Goal: Communication & Community: Answer question/provide support

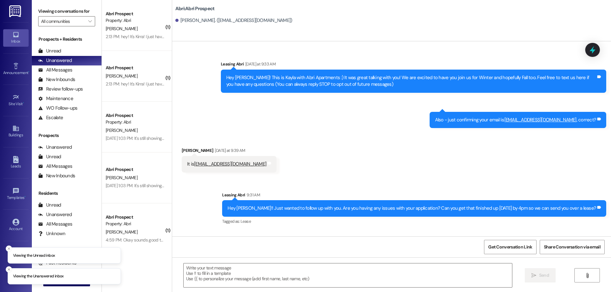
scroll to position [198, 0]
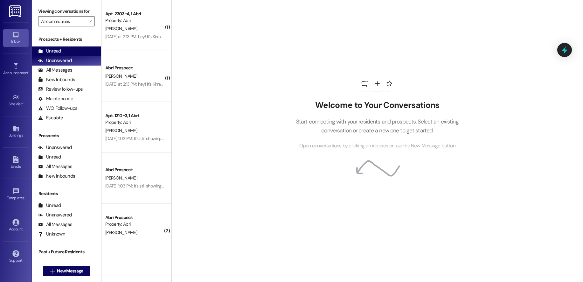
click at [61, 50] on div "Unread (0)" at bounding box center [66, 51] width 69 height 10
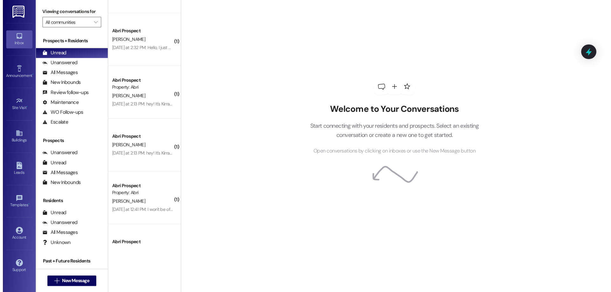
scroll to position [884, 0]
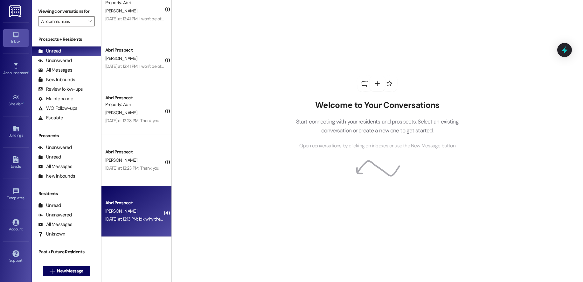
click at [137, 219] on div "[DATE] at 12:13 PM: Idk why they haven't already tbh [DATE] at 12:13 PM: Idk wh…" at bounding box center [152, 219] width 94 height 6
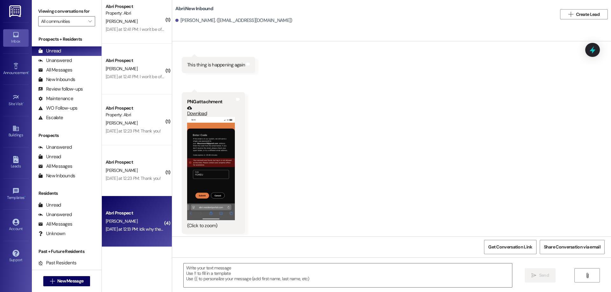
scroll to position [2060, 0]
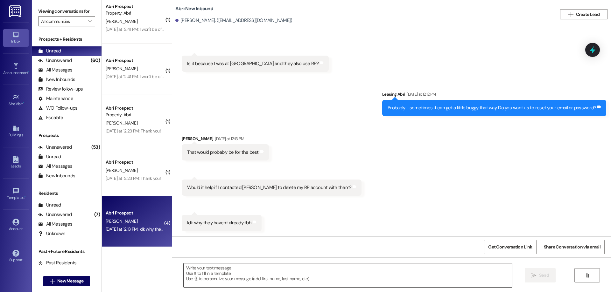
click at [387, 272] on textarea at bounding box center [348, 276] width 328 height 24
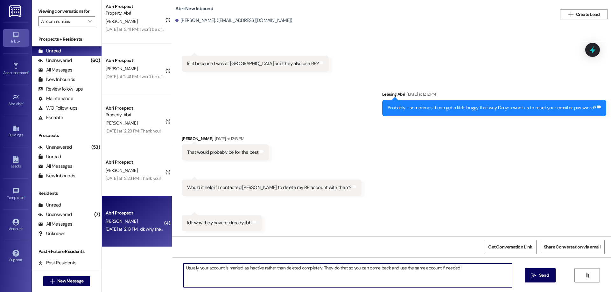
type textarea "Usually your account is marked as inactive rather than deleted completely. They…"
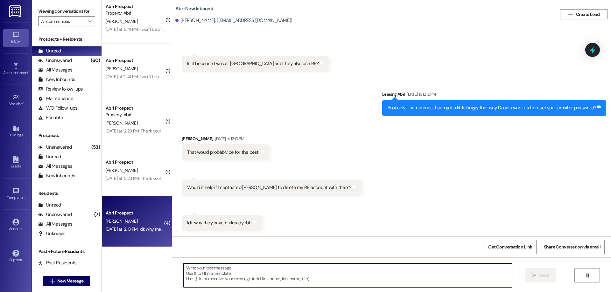
scroll to position [2060, 0]
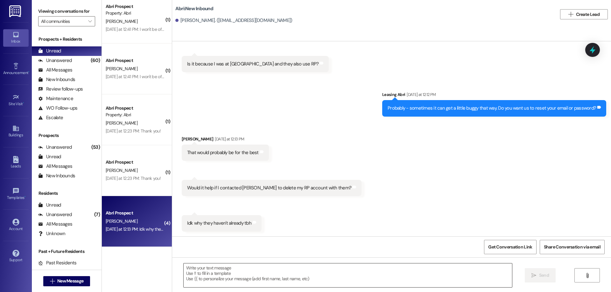
click at [437, 282] on textarea at bounding box center [348, 276] width 328 height 24
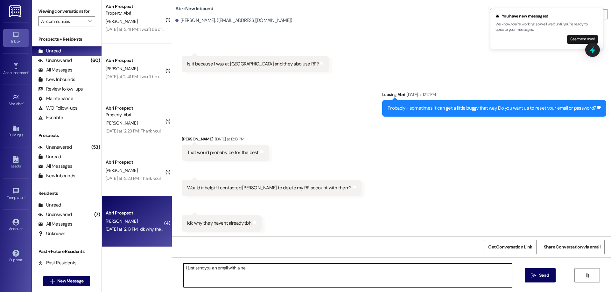
scroll to position [2149, 0]
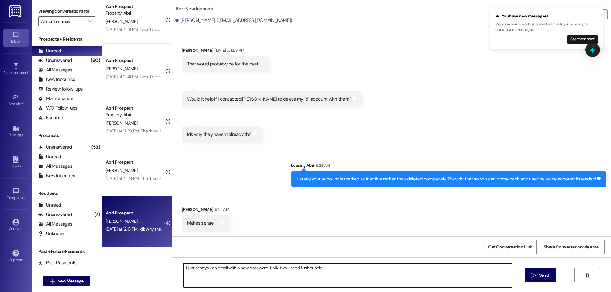
type textarea "I just sent you an email with a new password! LMK if you need further help :)"
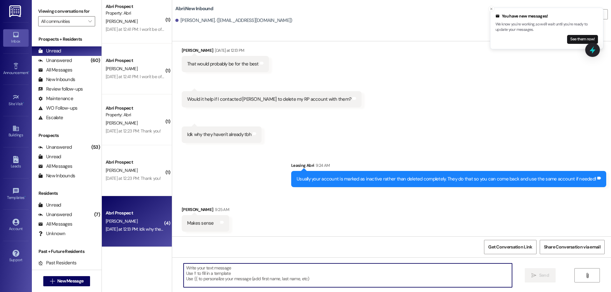
scroll to position [2193, 0]
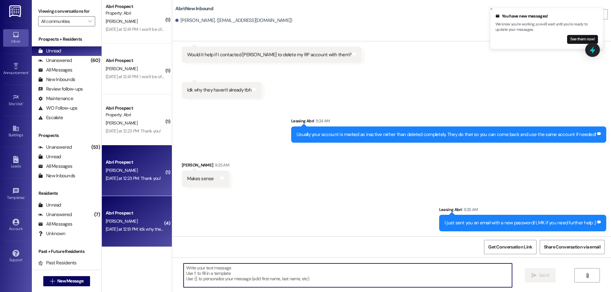
click at [126, 169] on div "[PERSON_NAME]" at bounding box center [135, 171] width 60 height 8
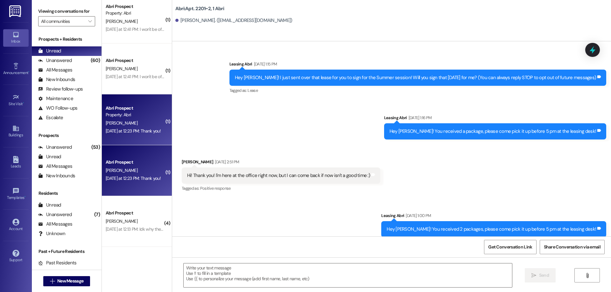
scroll to position [17683, 0]
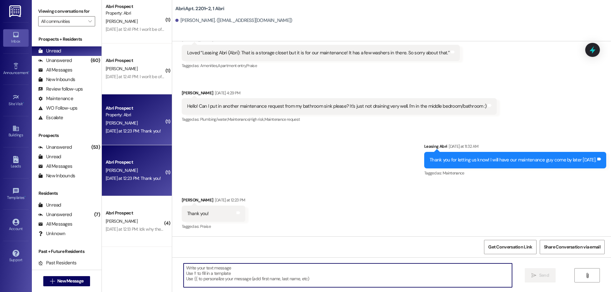
click at [330, 275] on textarea at bounding box center [348, 276] width 328 height 24
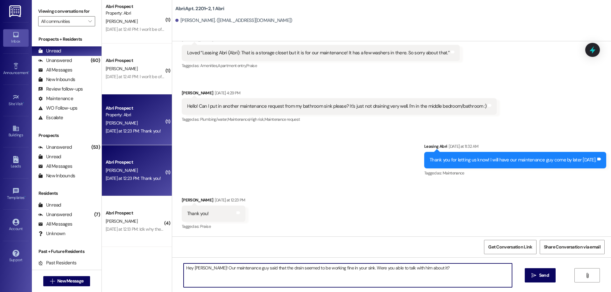
type textarea "Hey [PERSON_NAME]! Our maintenance guy said that the drain seemed to be working…"
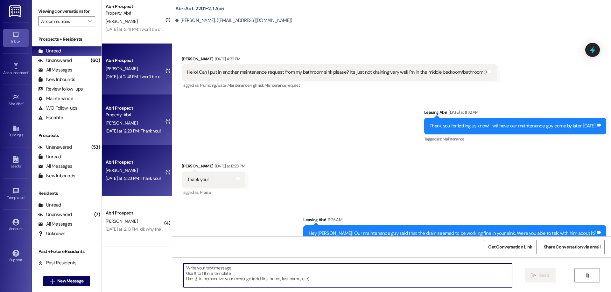
scroll to position [17683, 0]
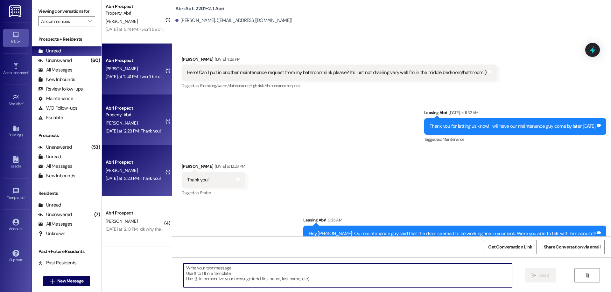
click at [136, 85] on div "Abri Prospect [PERSON_NAME] [DATE] at 12:41 PM: I won't be off work till 6 can …" at bounding box center [137, 69] width 70 height 51
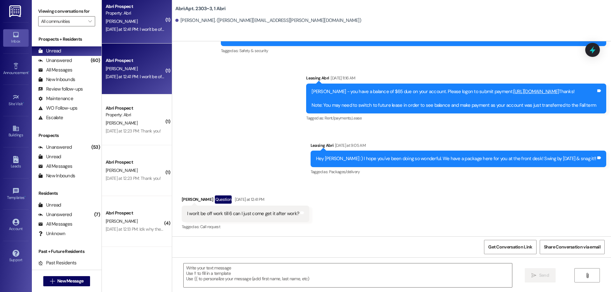
scroll to position [13789, 0]
click at [298, 270] on textarea at bounding box center [348, 276] width 328 height 24
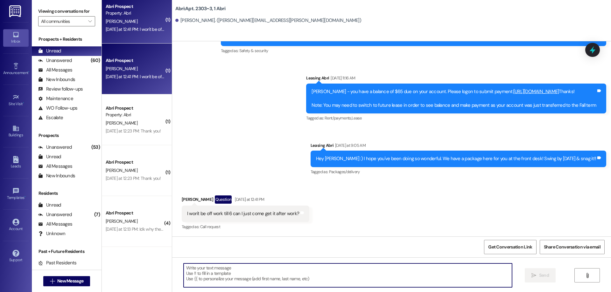
scroll to position [746, 0]
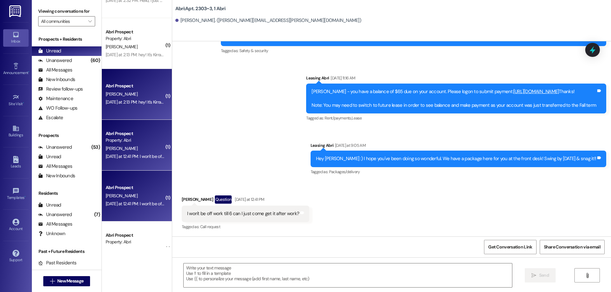
click at [140, 100] on div "[DATE] at 2:13 PM: hey! It's Kirra! I just have a few questions for you! So me …" at bounding box center [548, 102] width 884 height 6
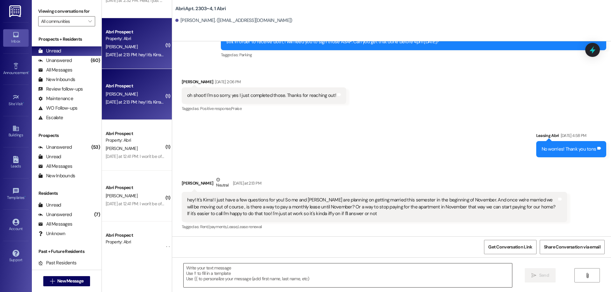
scroll to position [8580, 0]
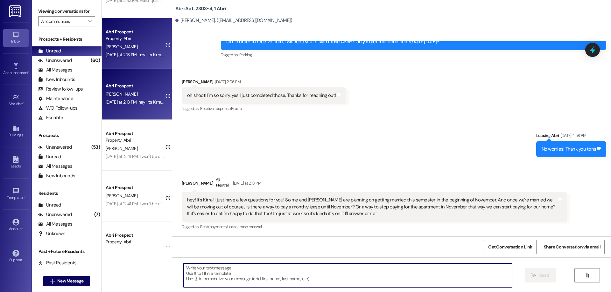
click at [262, 275] on textarea at bounding box center [348, 276] width 328 height 24
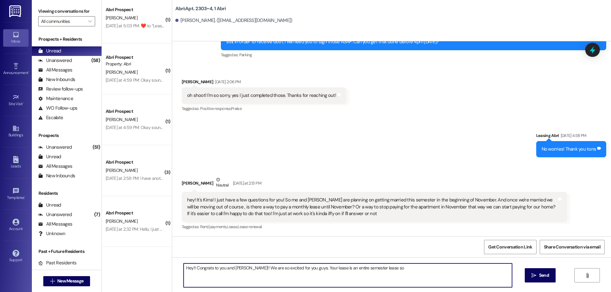
scroll to position [669, 0]
click at [409, 272] on textarea "Hey!! Congrats to you and [PERSON_NAME]!! We are so excited for you guys. Your …" at bounding box center [348, 276] width 328 height 24
drag, startPoint x: 463, startPoint y: 269, endPoint x: 439, endPoint y: 267, distance: 24.3
click at [442, 270] on textarea "Hey!! Congrats to you and [PERSON_NAME]!! We are so excited for you guys. Your …" at bounding box center [348, 276] width 328 height 24
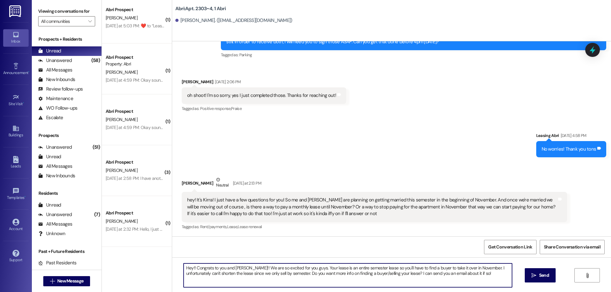
type textarea "Hey!! Congrats to you and [PERSON_NAME]!! We are so excited for you guys. Your …"
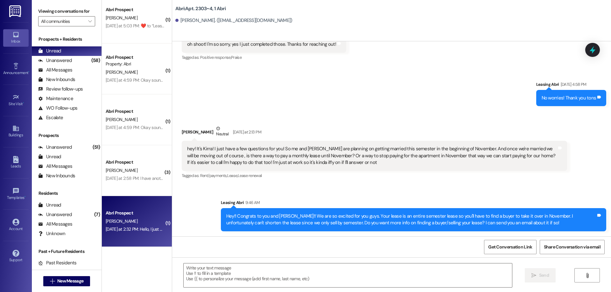
click at [136, 220] on div "[PERSON_NAME]" at bounding box center [135, 222] width 60 height 8
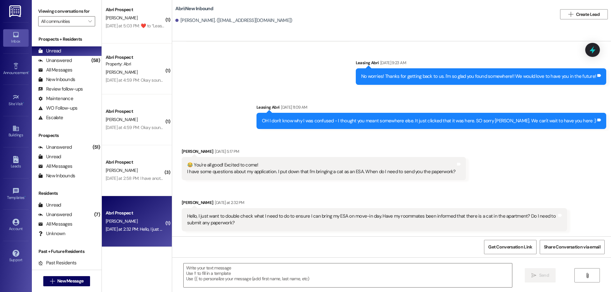
scroll to position [481, 0]
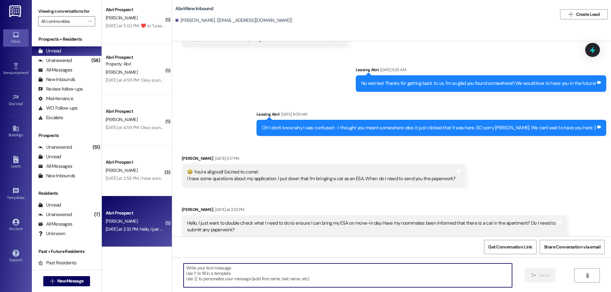
click at [340, 274] on textarea at bounding box center [348, 276] width 328 height 24
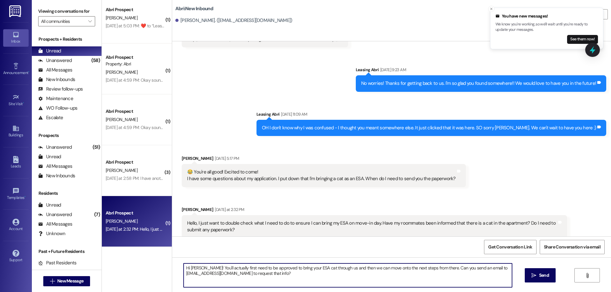
type textarea "Hi [PERSON_NAME]! You'll actually first need to be approved to bring your ESA c…"
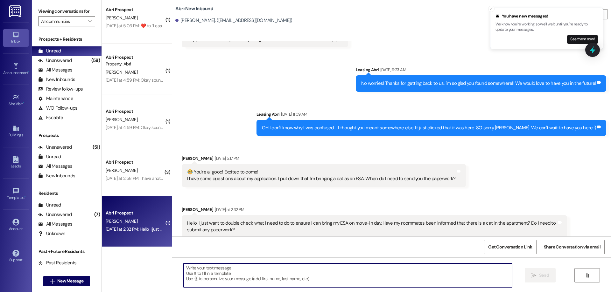
scroll to position [532, 0]
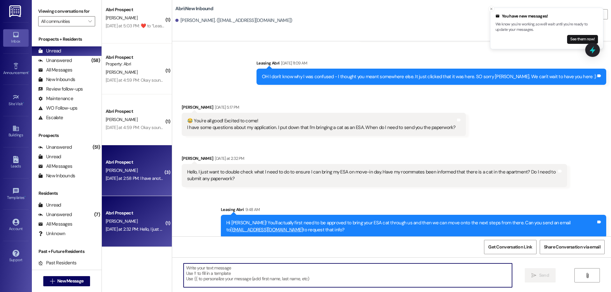
click at [111, 175] on div "[DATE] at 2:58 PM: I have another question. If the resident portal doesn't give…" at bounding box center [135, 179] width 60 height 8
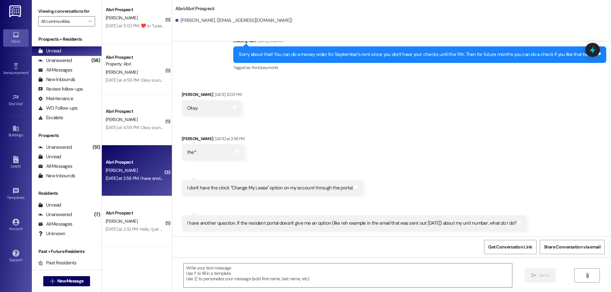
scroll to position [1094, 0]
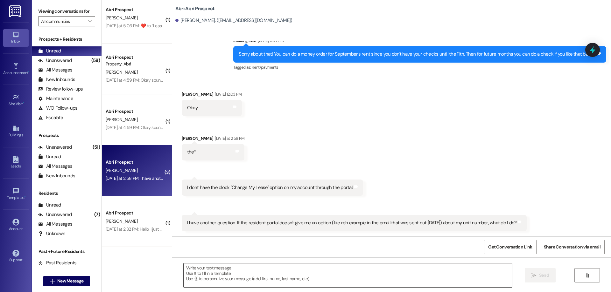
click at [296, 274] on textarea at bounding box center [348, 276] width 328 height 24
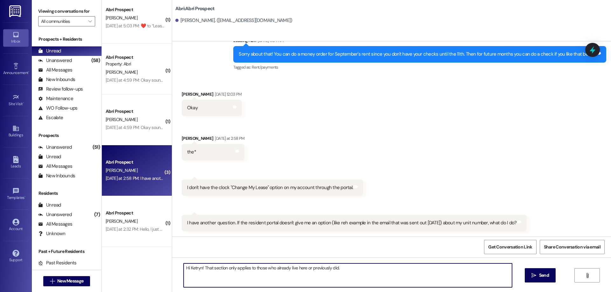
click at [203, 267] on textarea "Hi Ketryn! That section only applies to those who already live here or previous…" at bounding box center [348, 276] width 328 height 24
click at [429, 266] on textarea "Hi Ketryn! As stated in the email, that section only applies to those who alrea…" at bounding box center [348, 276] width 328 height 24
type textarea "Hi Ketryn! As stated in the email, that section only applies to those who alrea…"
